Goal: Check status: Check status

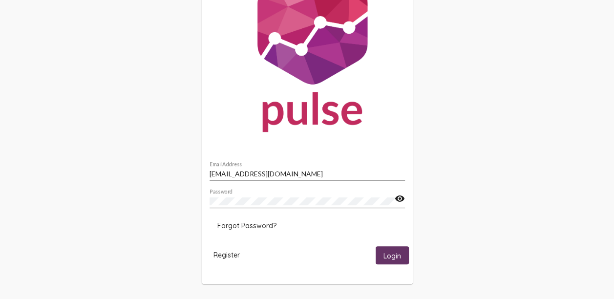
scroll to position [58, 0]
click at [391, 260] on span "Login" at bounding box center [393, 255] width 18 height 9
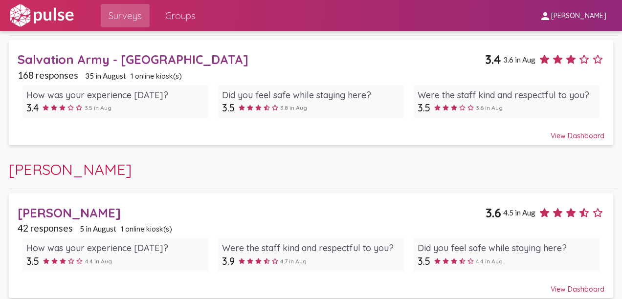
scroll to position [63, 0]
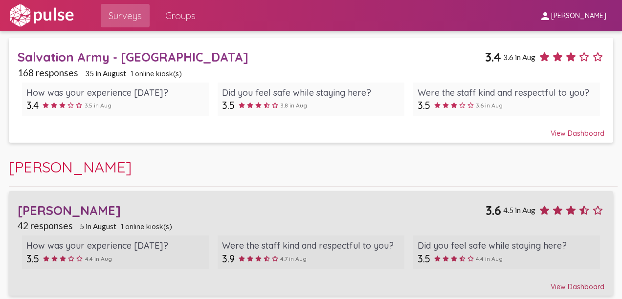
click at [584, 287] on div "View Dashboard" at bounding box center [311, 283] width 587 height 18
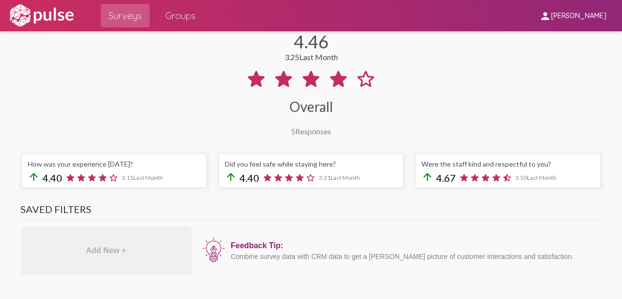
scroll to position [244, 0]
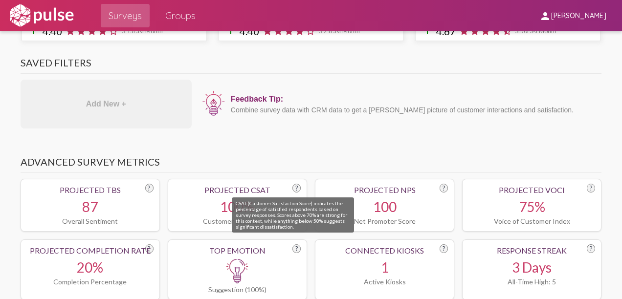
click at [293, 187] on div "?" at bounding box center [296, 188] width 8 height 9
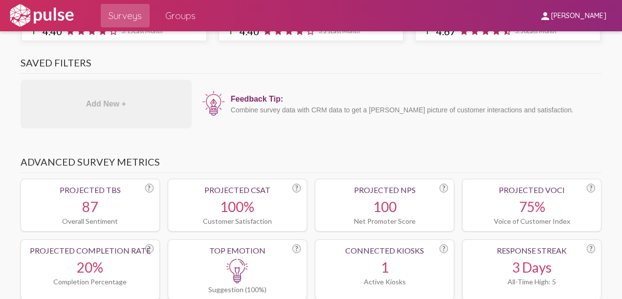
click at [293, 187] on div "?" at bounding box center [296, 188] width 8 height 9
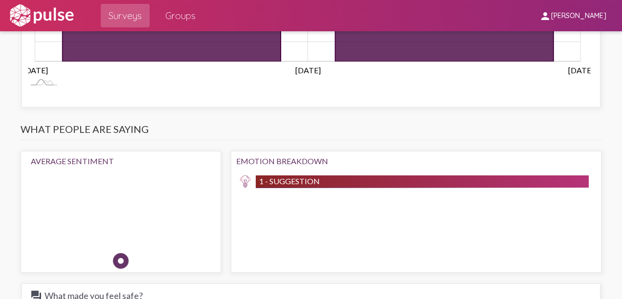
scroll to position [929, 0]
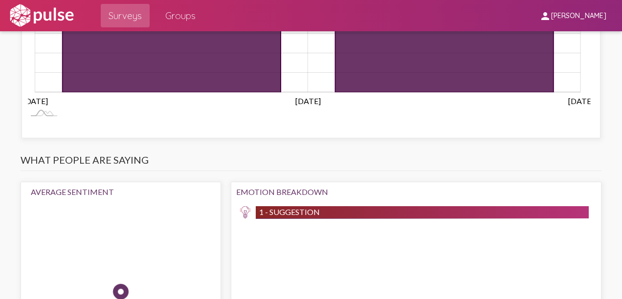
click at [275, 208] on span "1 - Suggestion" at bounding box center [289, 211] width 61 height 9
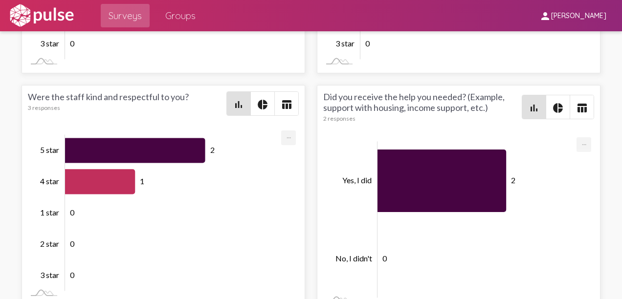
scroll to position [2126, 0]
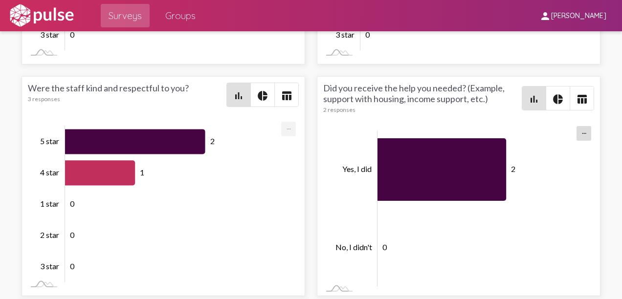
scroll to position [3, 0]
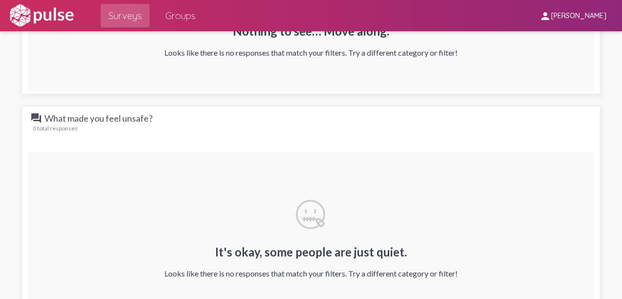
scroll to position [1369, 0]
click at [137, 14] on span "Surveys" at bounding box center [125, 16] width 33 height 18
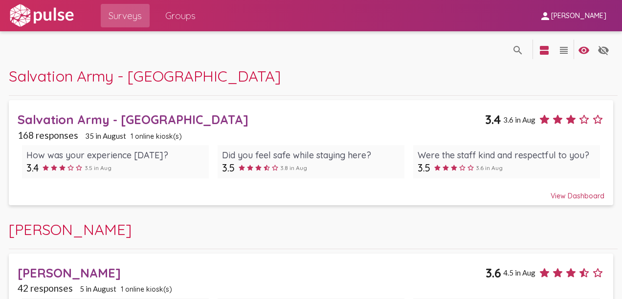
click at [141, 116] on div "Salvation Army - [GEOGRAPHIC_DATA]" at bounding box center [251, 119] width 467 height 15
